Goal: Browse casually: Explore the website without a specific task or goal

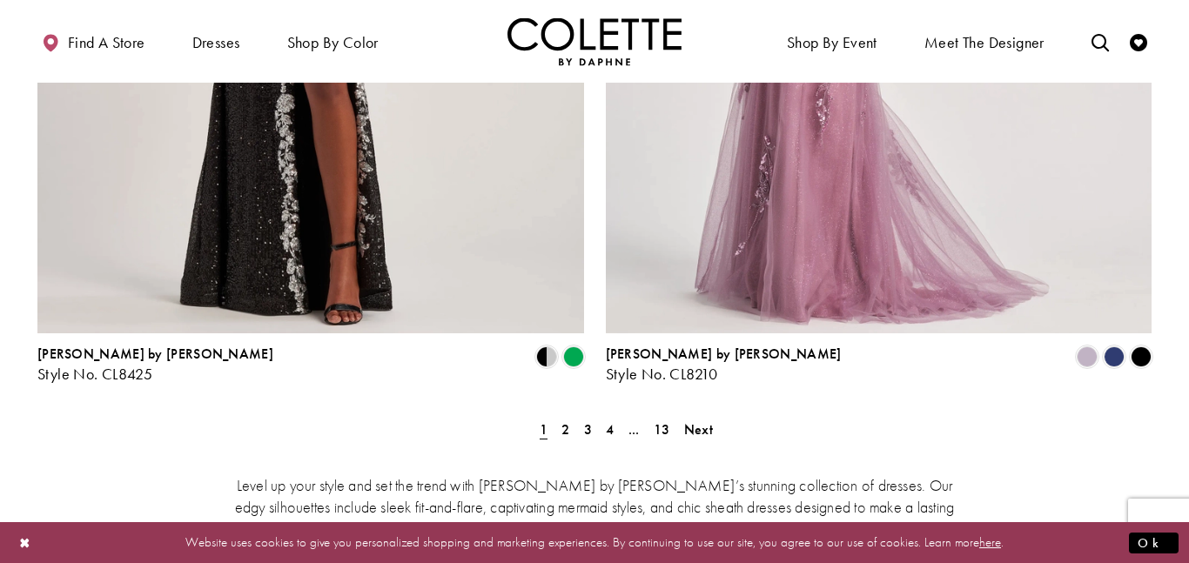
scroll to position [3216, 0]
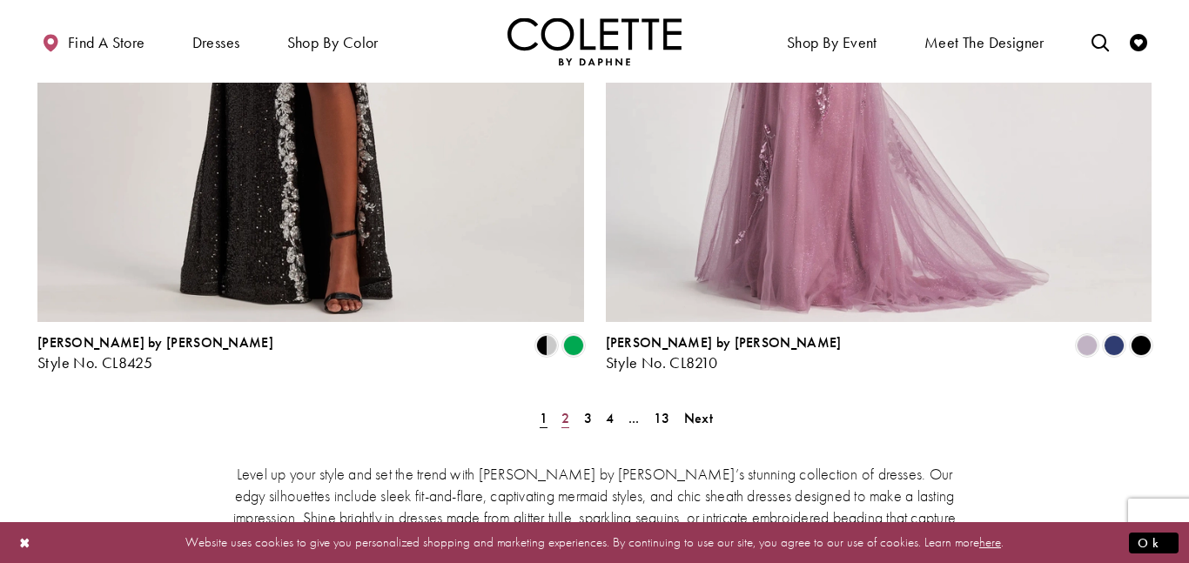
click at [567, 409] on span "2" at bounding box center [565, 418] width 8 height 18
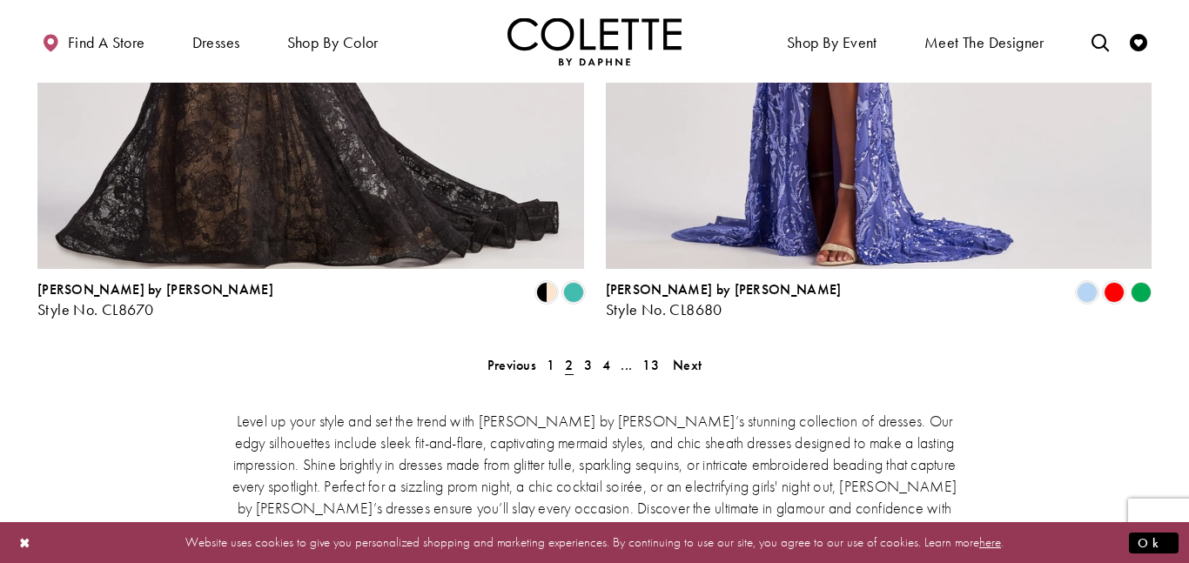
scroll to position [3351, 0]
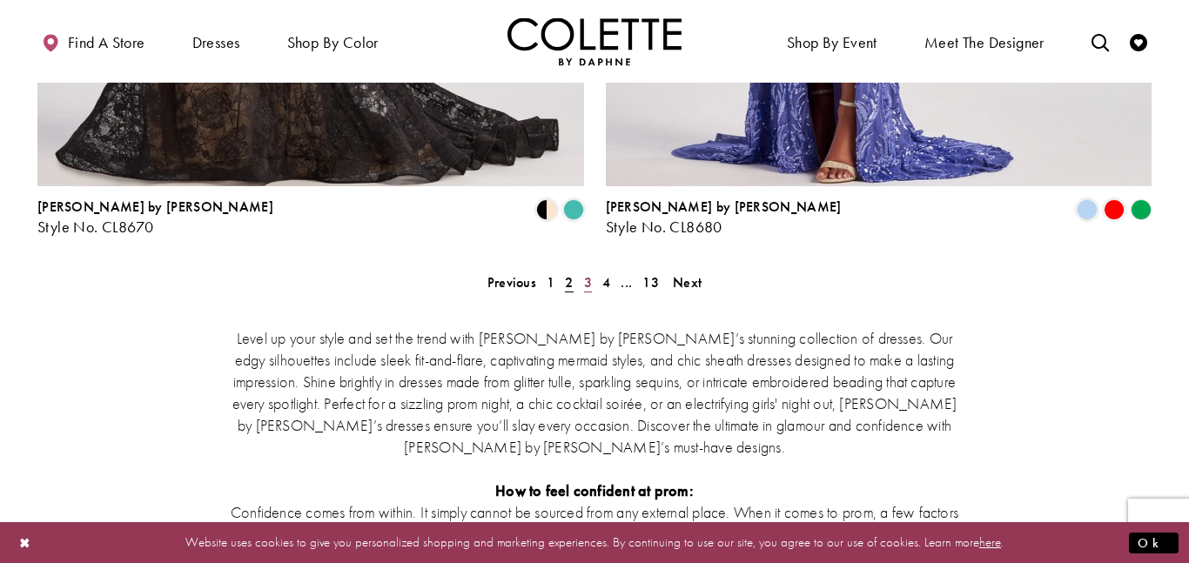
click at [587, 273] on span "3" at bounding box center [588, 282] width 8 height 18
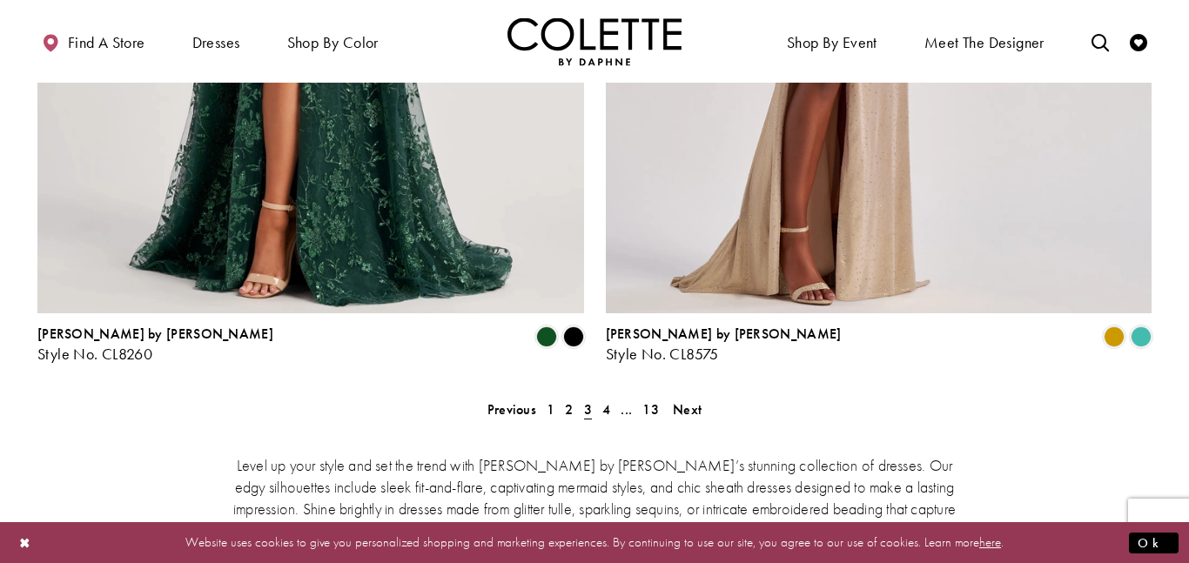
scroll to position [3251, 0]
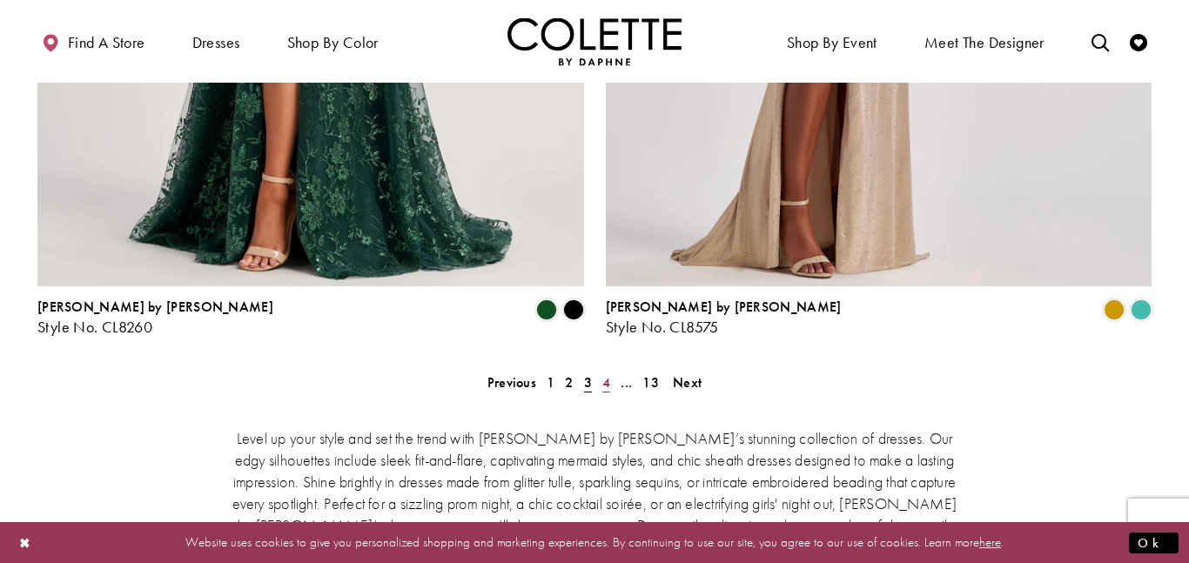
click at [602, 373] on span "4" at bounding box center [606, 382] width 8 height 18
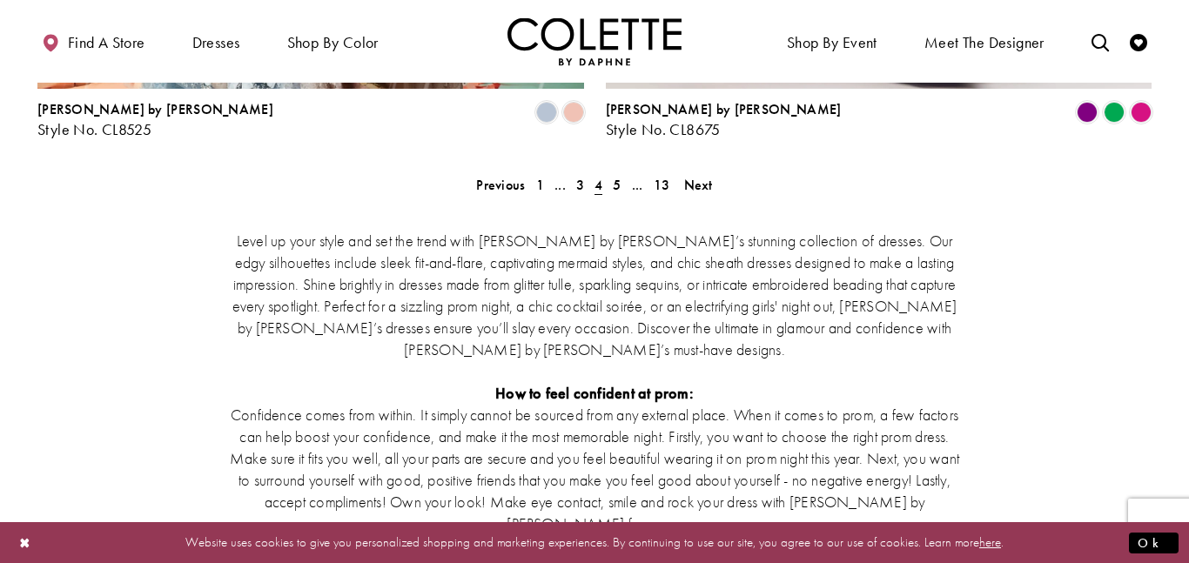
scroll to position [3425, 0]
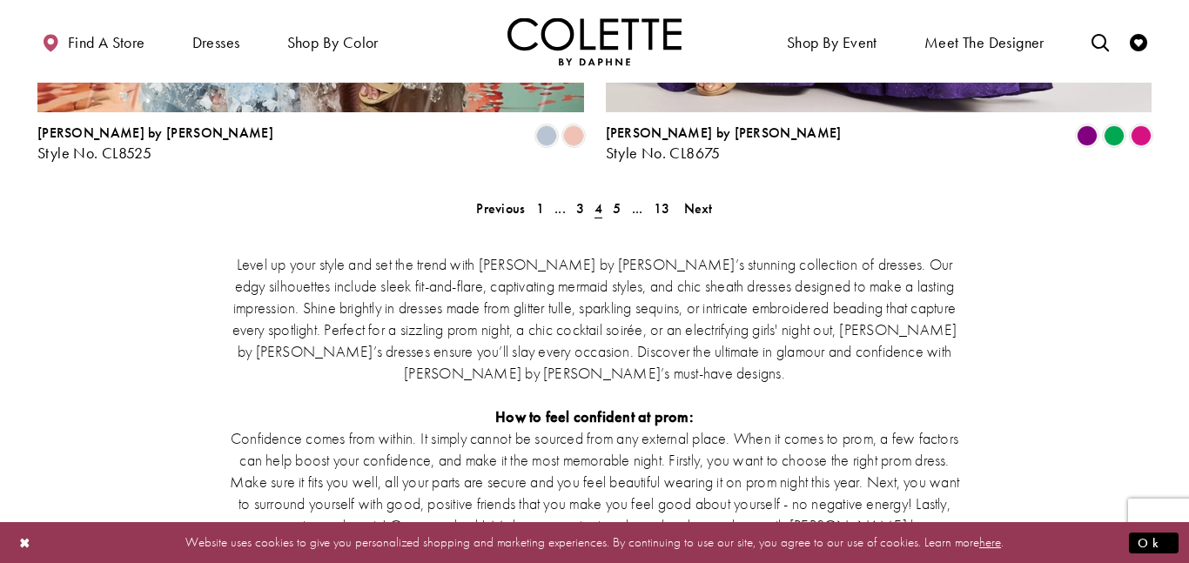
click at [514, 427] on p "Confidence comes from within. It simply cannot be sourced from any external pla…" at bounding box center [595, 492] width 740 height 131
click at [614, 199] on span "5" at bounding box center [617, 208] width 8 height 18
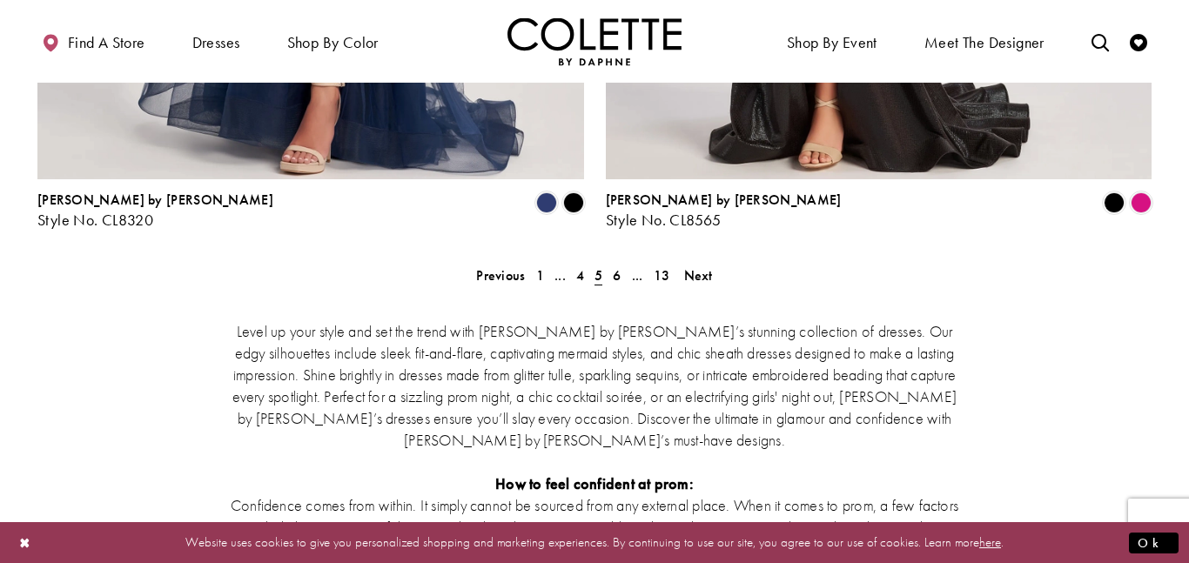
scroll to position [3397, 0]
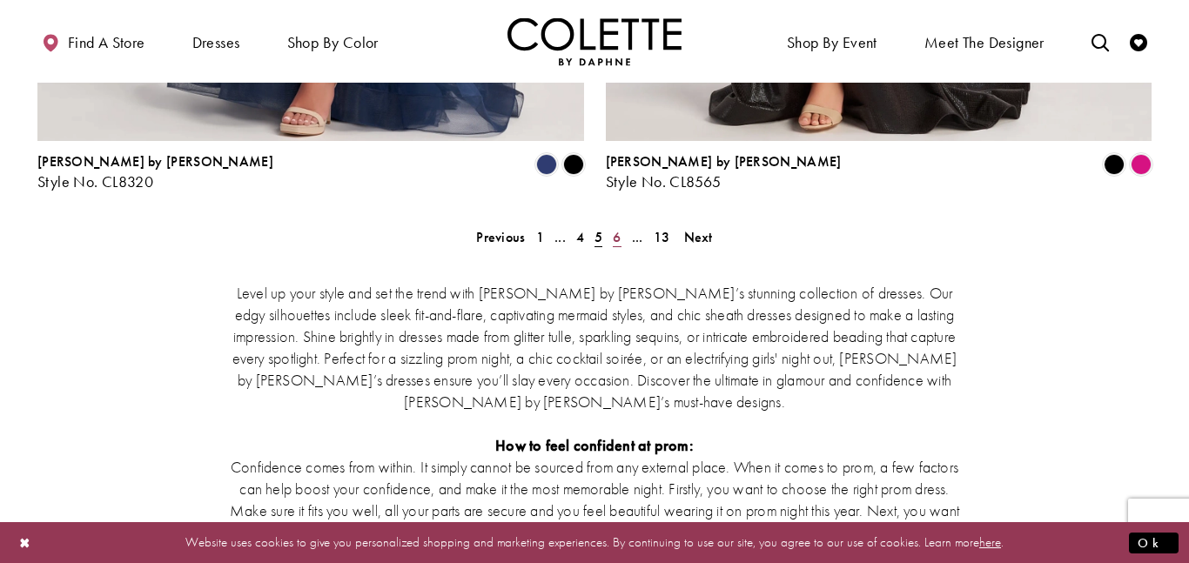
click at [617, 228] on span "6" at bounding box center [617, 237] width 8 height 18
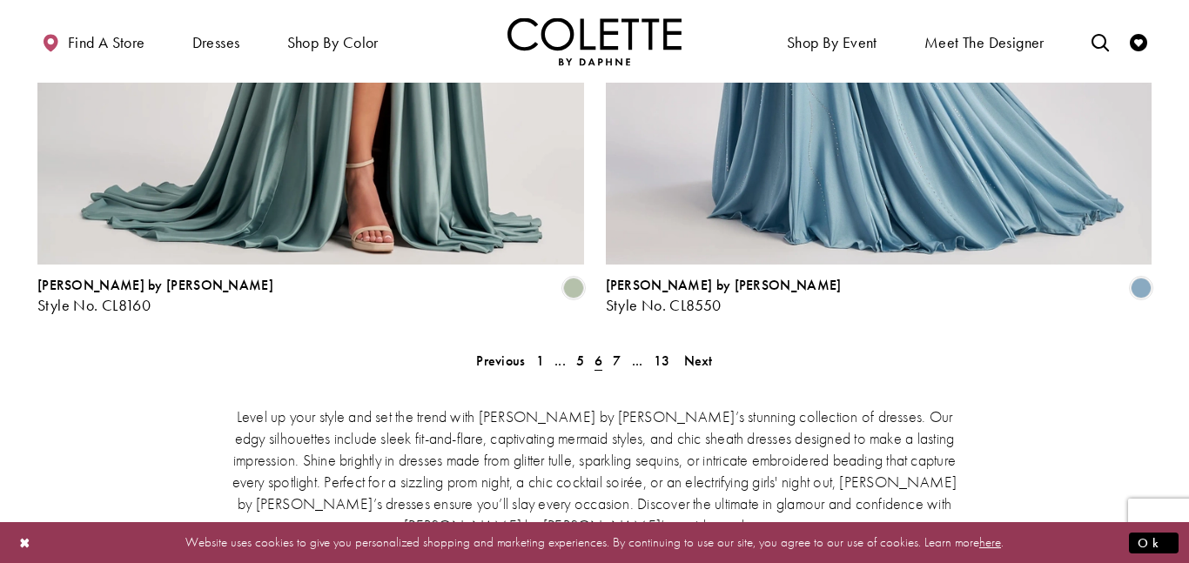
scroll to position [3257, 0]
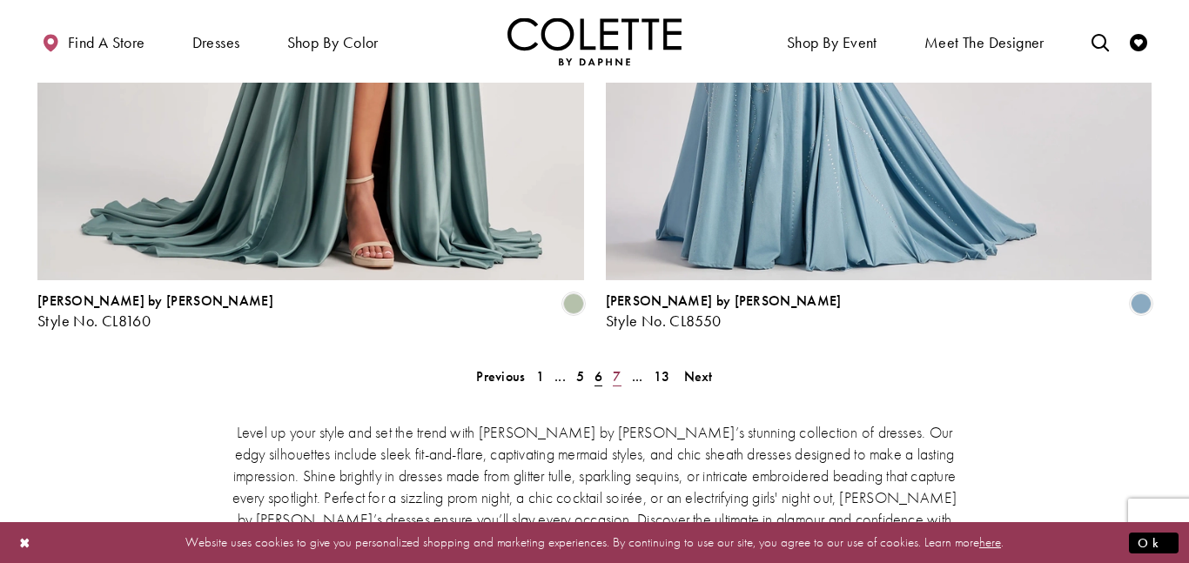
click at [614, 367] on span "7" at bounding box center [617, 376] width 8 height 18
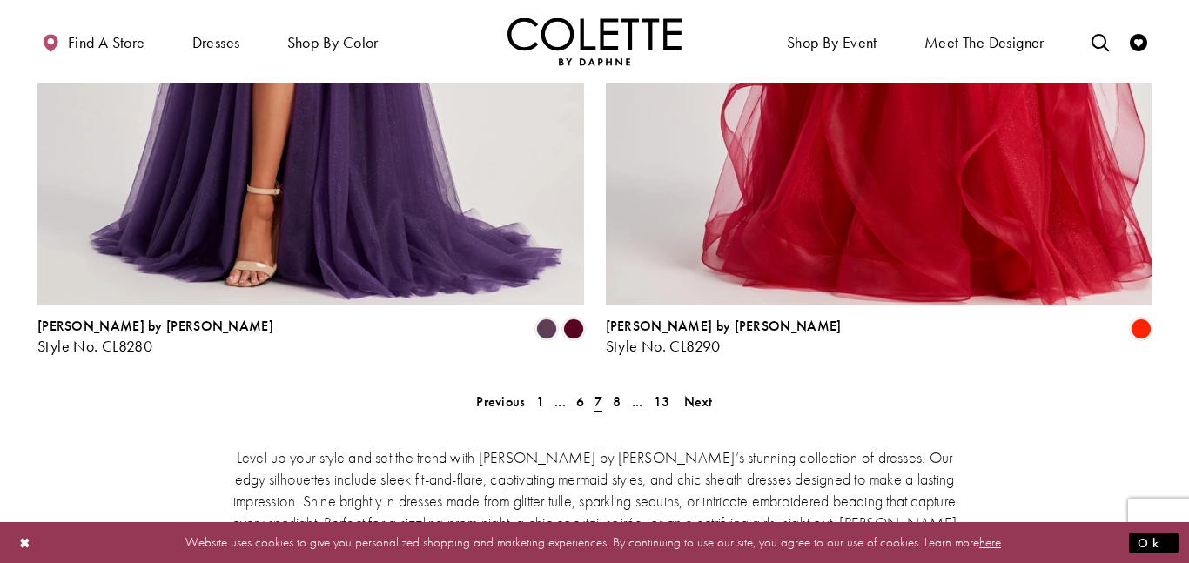
scroll to position [3280, 0]
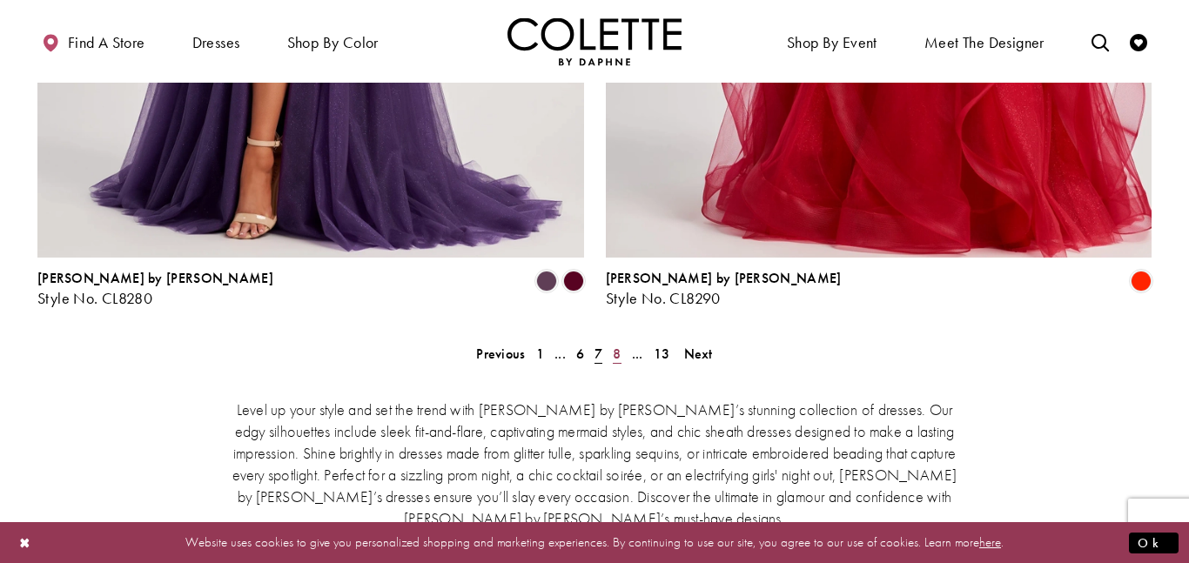
click at [617, 345] on span "8" at bounding box center [617, 354] width 8 height 18
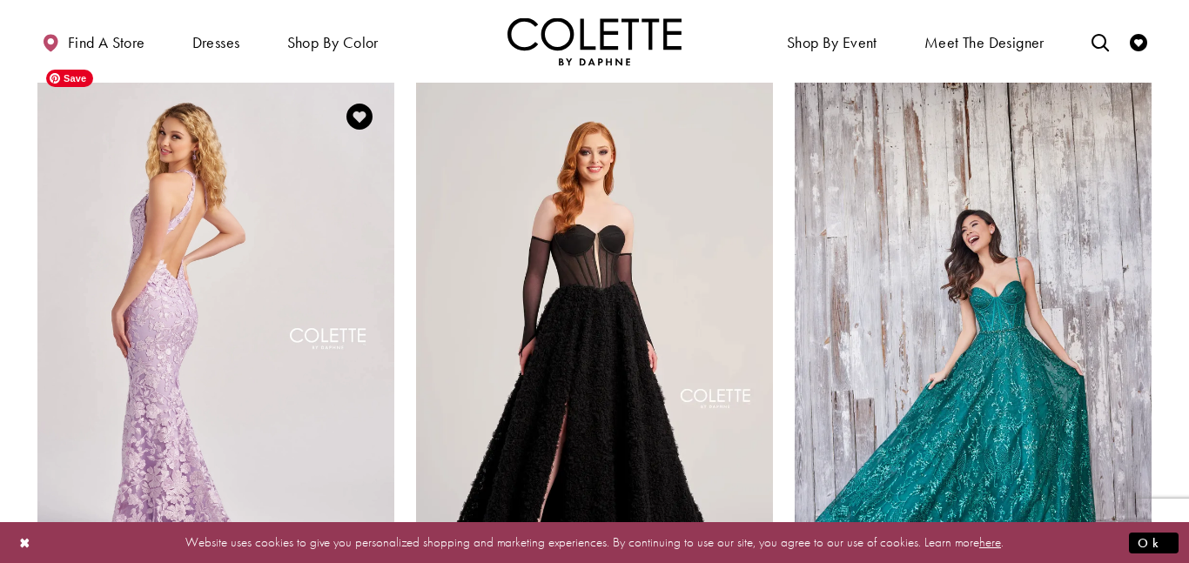
scroll to position [732, 0]
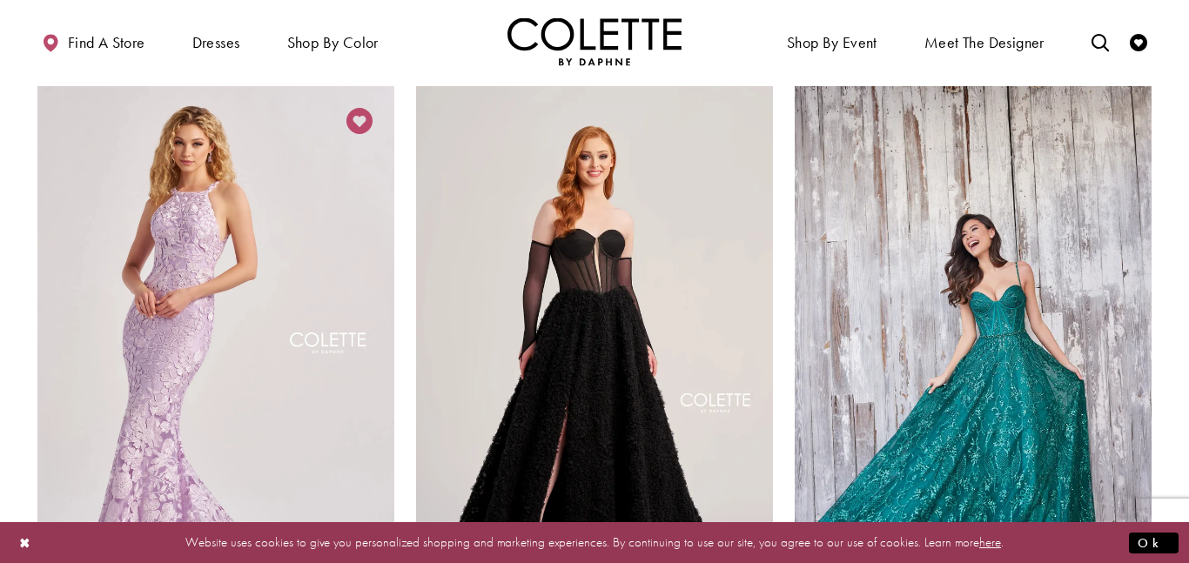
click at [355, 108] on icon "Add to Wishlist" at bounding box center [359, 121] width 26 height 26
click at [363, 108] on icon "Add to Wishlist" at bounding box center [359, 121] width 26 height 26
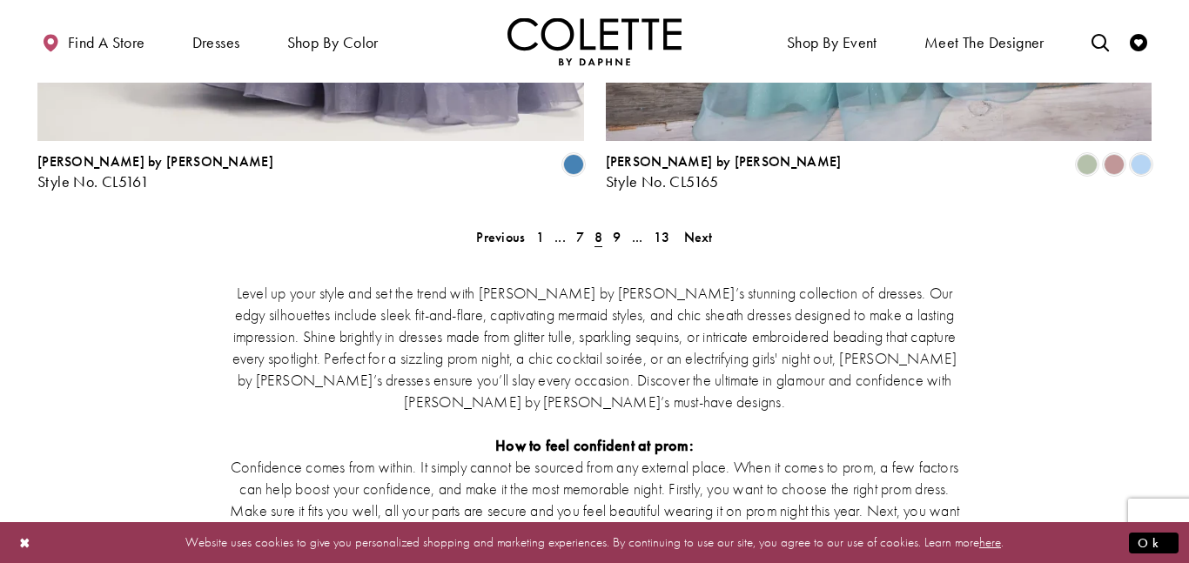
scroll to position [3392, 0]
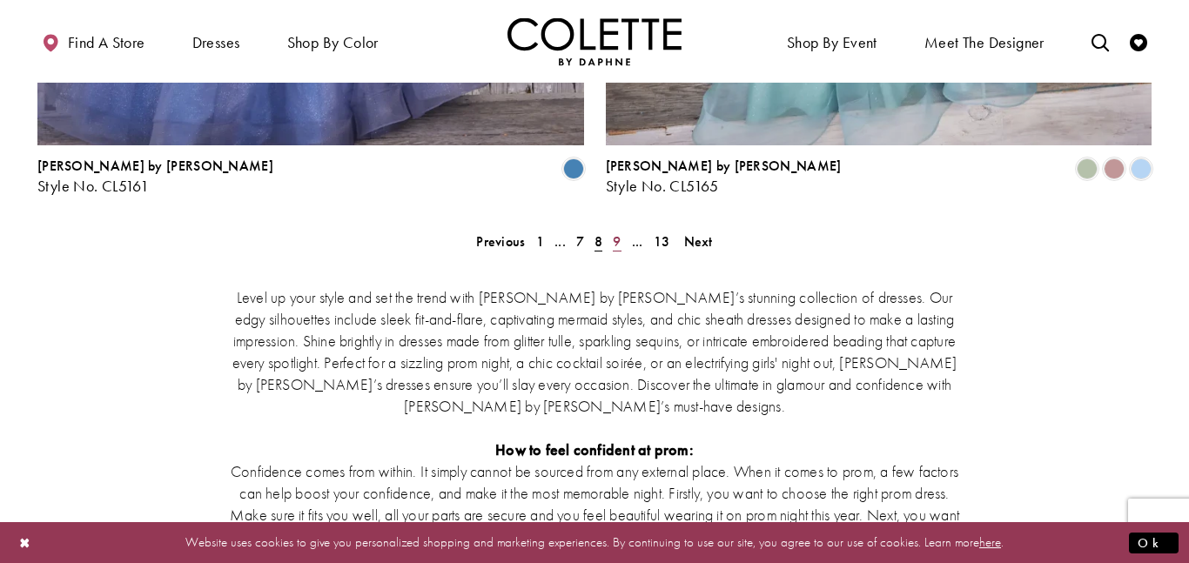
click at [616, 232] on span "9" at bounding box center [617, 241] width 8 height 18
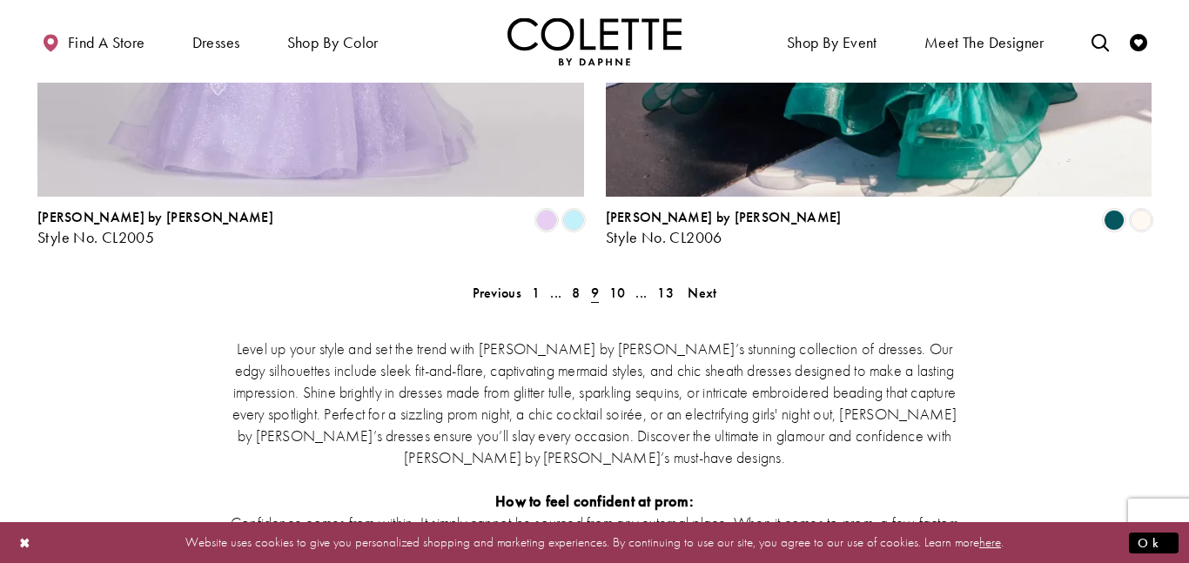
scroll to position [3366, 0]
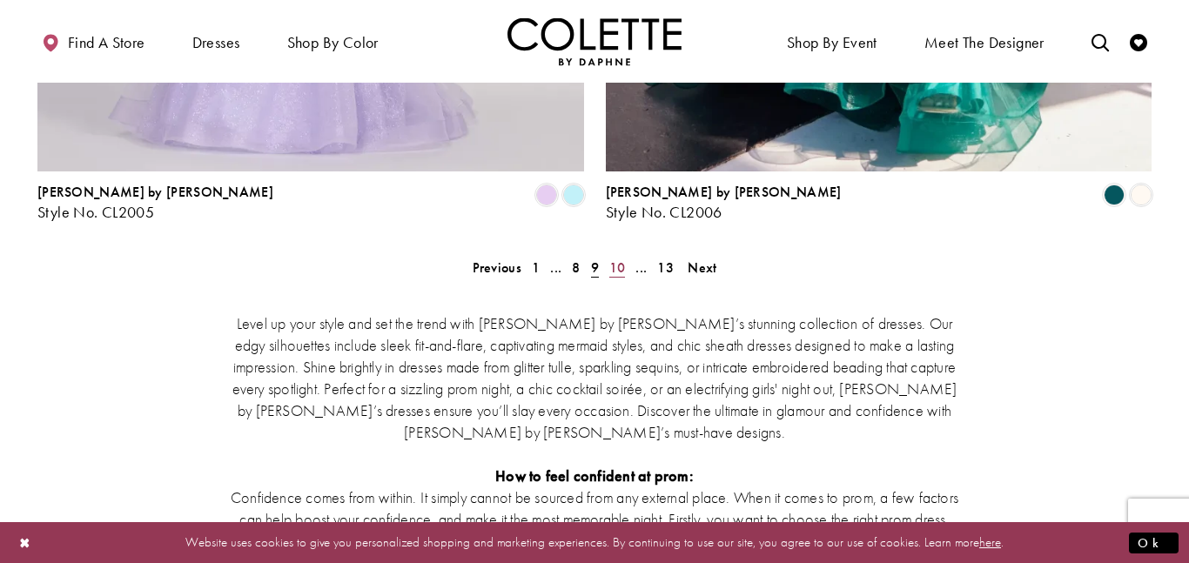
click at [620, 258] on span "10" at bounding box center [617, 267] width 17 height 18
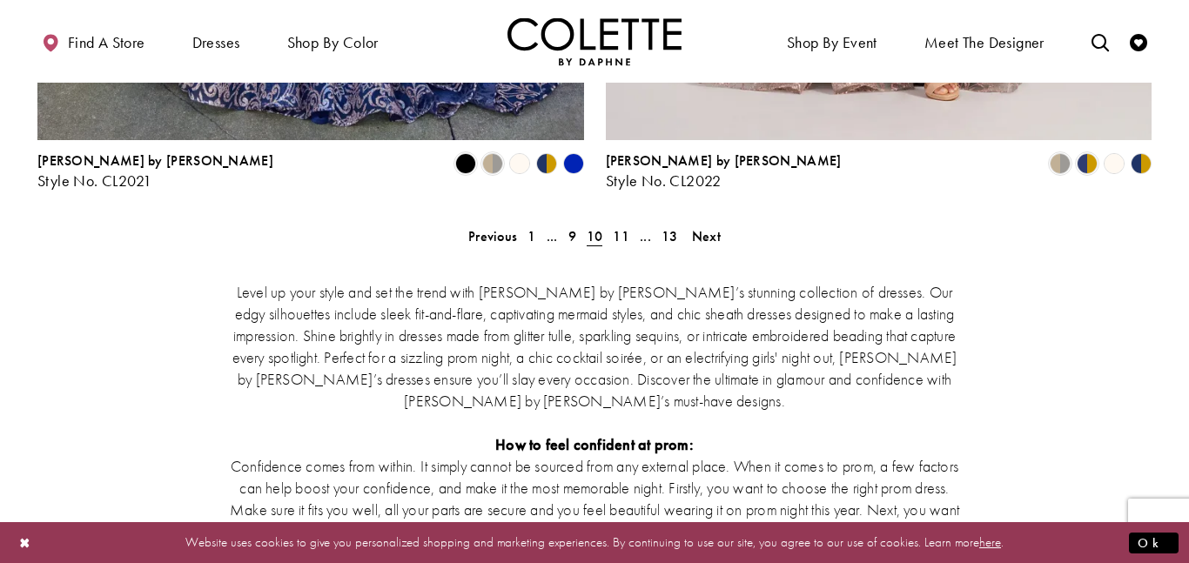
scroll to position [3406, 0]
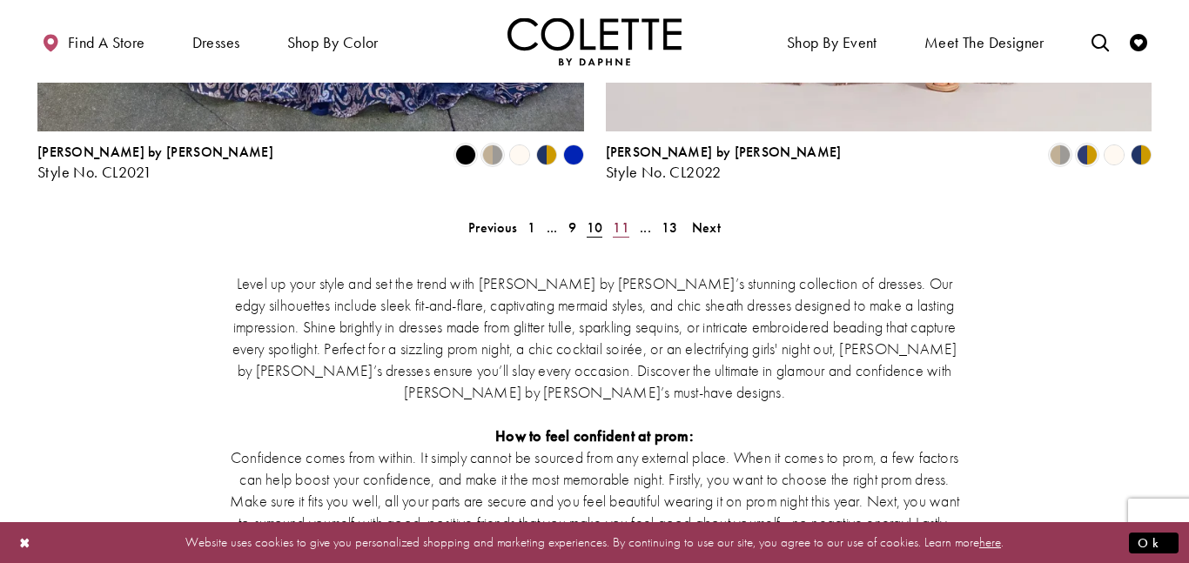
click at [625, 218] on span "11" at bounding box center [621, 227] width 17 height 18
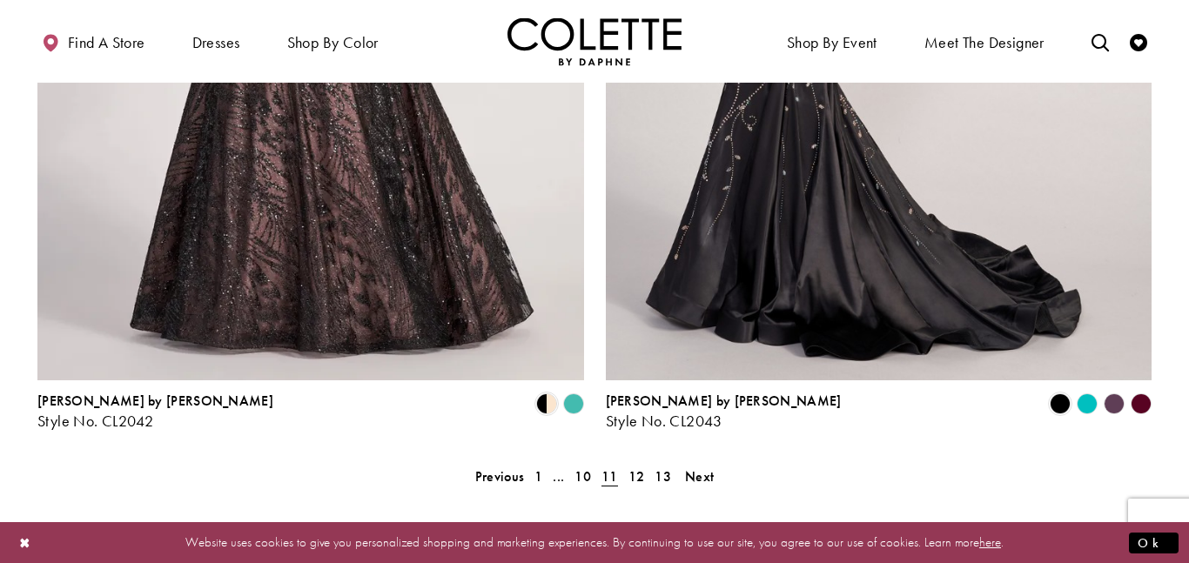
scroll to position [3237, 0]
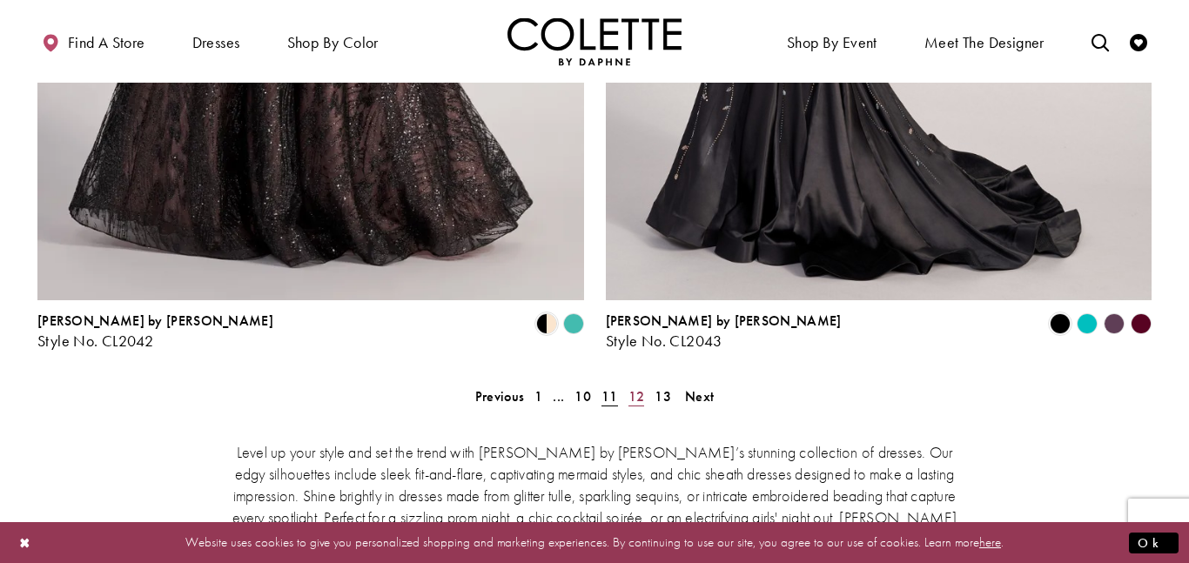
click at [640, 387] on span "12" at bounding box center [636, 396] width 17 height 18
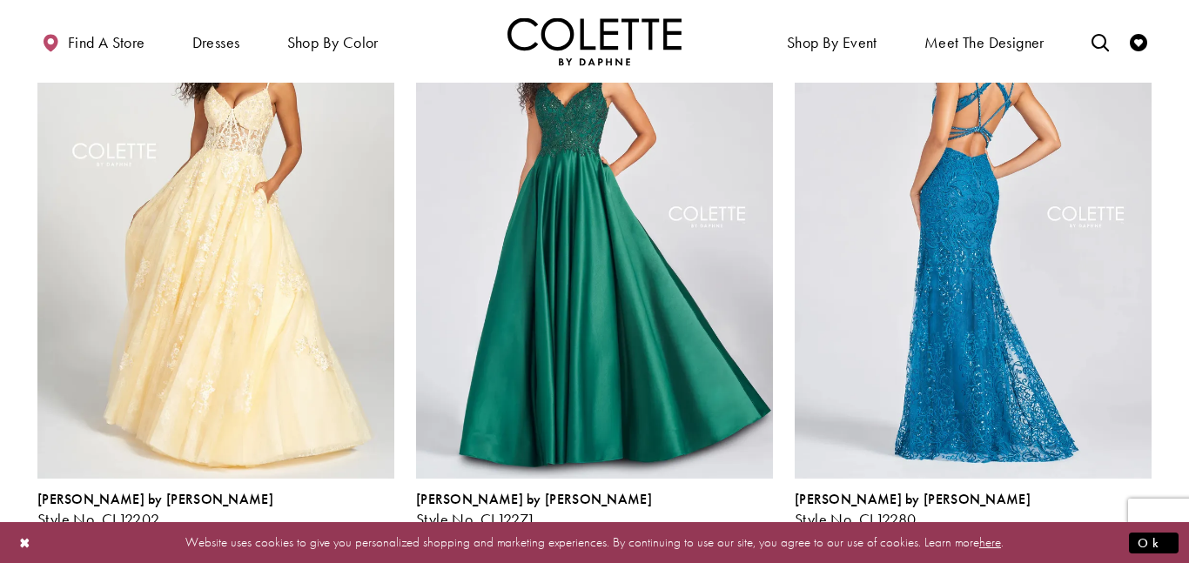
scroll to position [1507, 0]
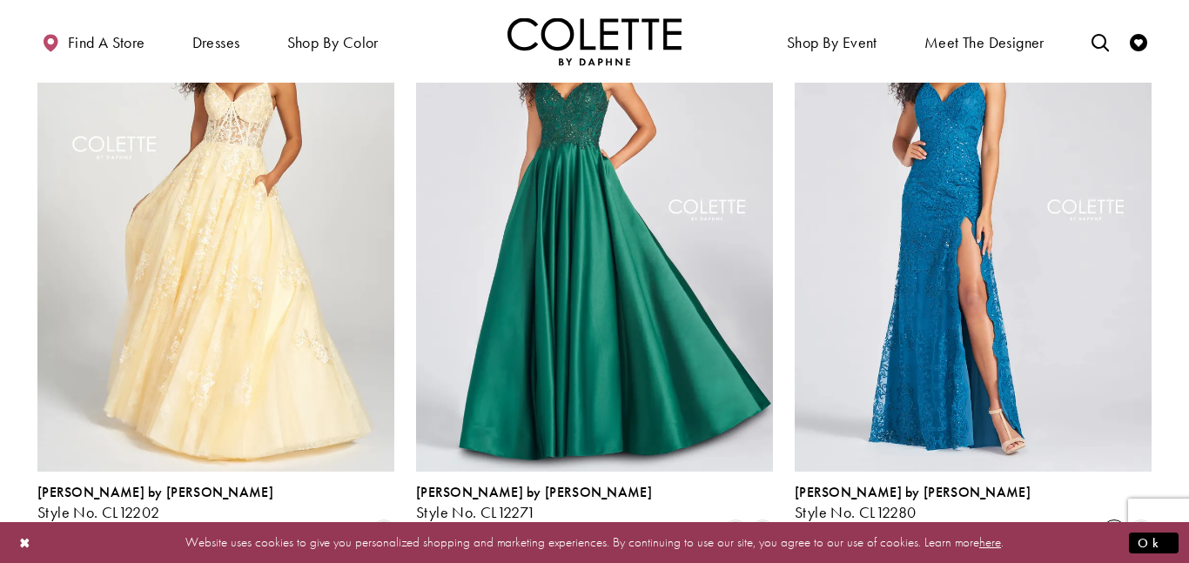
click at [1113, 521] on span "Product List" at bounding box center [1113, 531] width 21 height 21
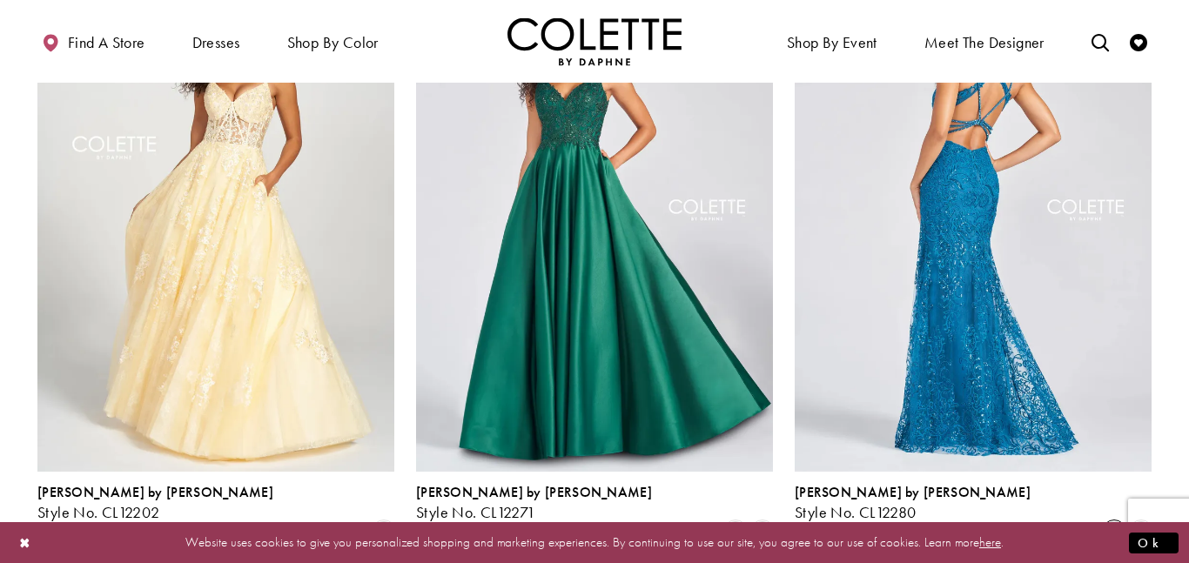
click at [1086, 270] on img "Visit Colette by Daphne Style No. CL12280 Page" at bounding box center [973, 212] width 357 height 519
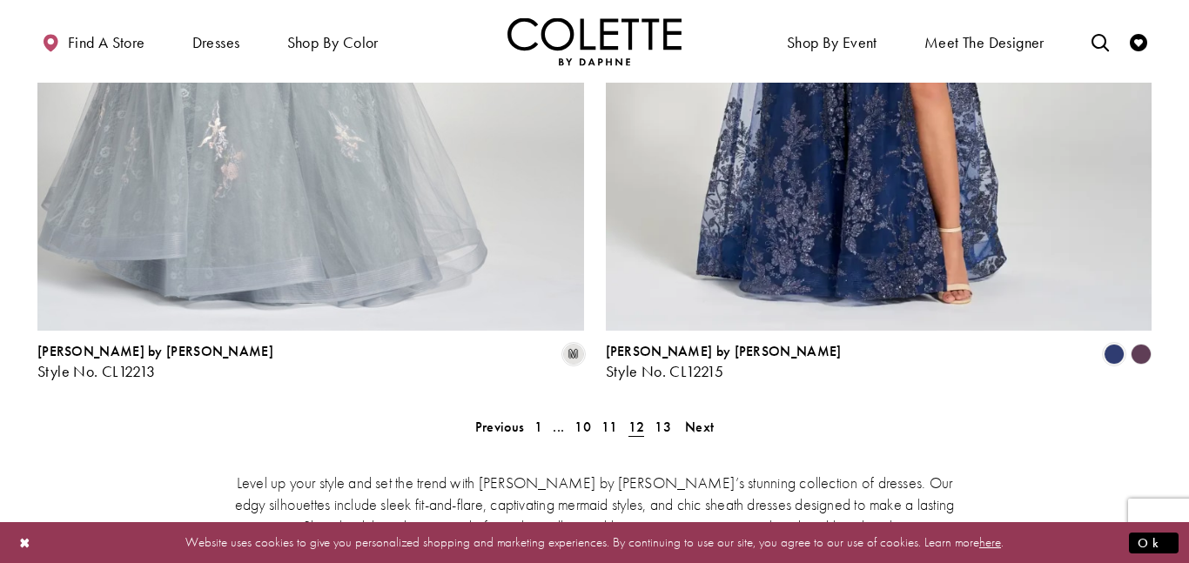
scroll to position [3221, 0]
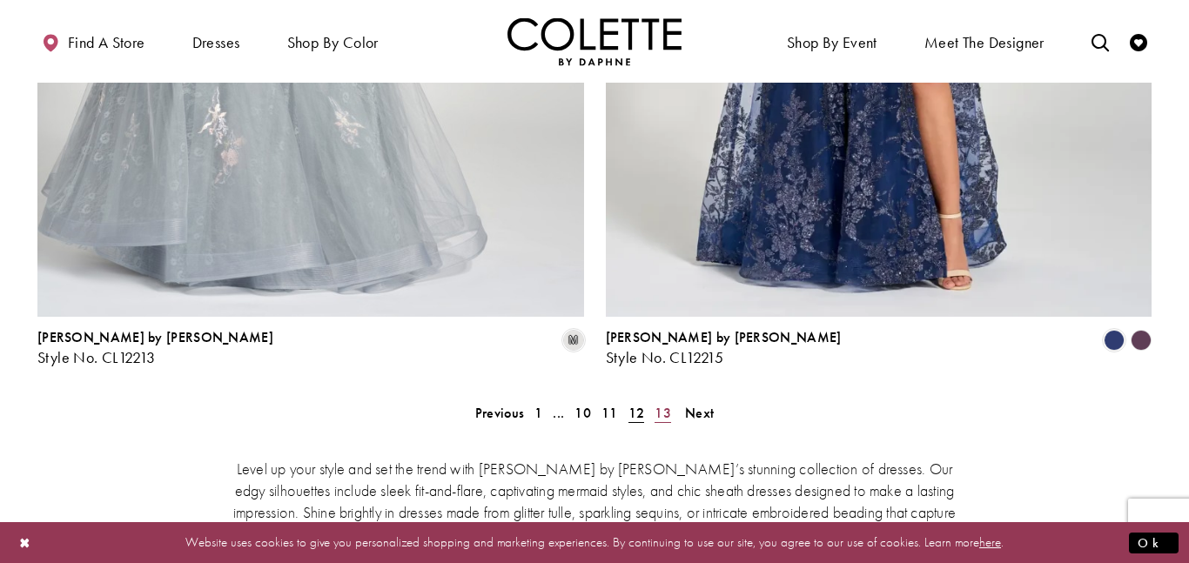
click at [660, 404] on span "13" at bounding box center [662, 413] width 17 height 18
